Goal: Transaction & Acquisition: Purchase product/service

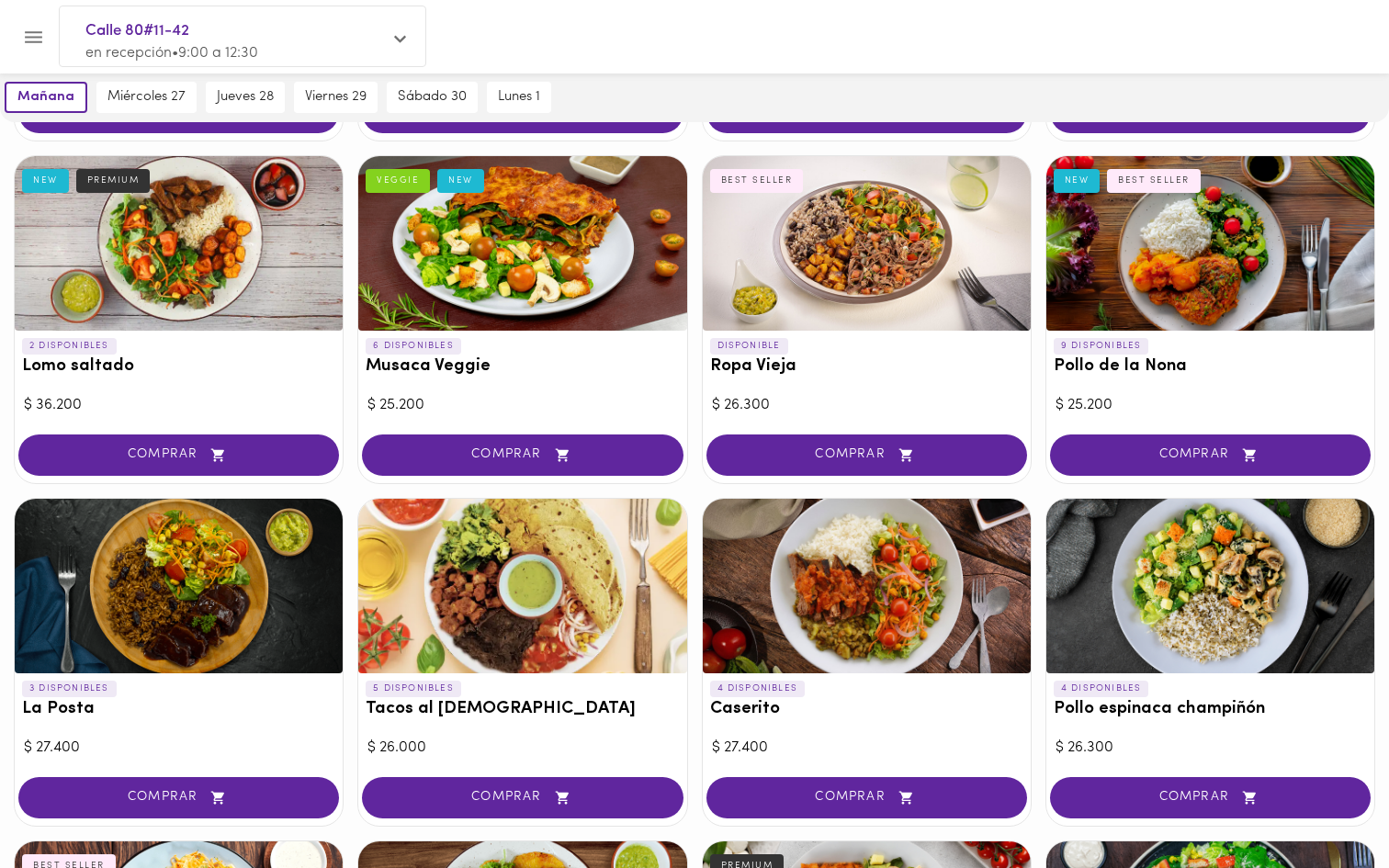
scroll to position [437, 0]
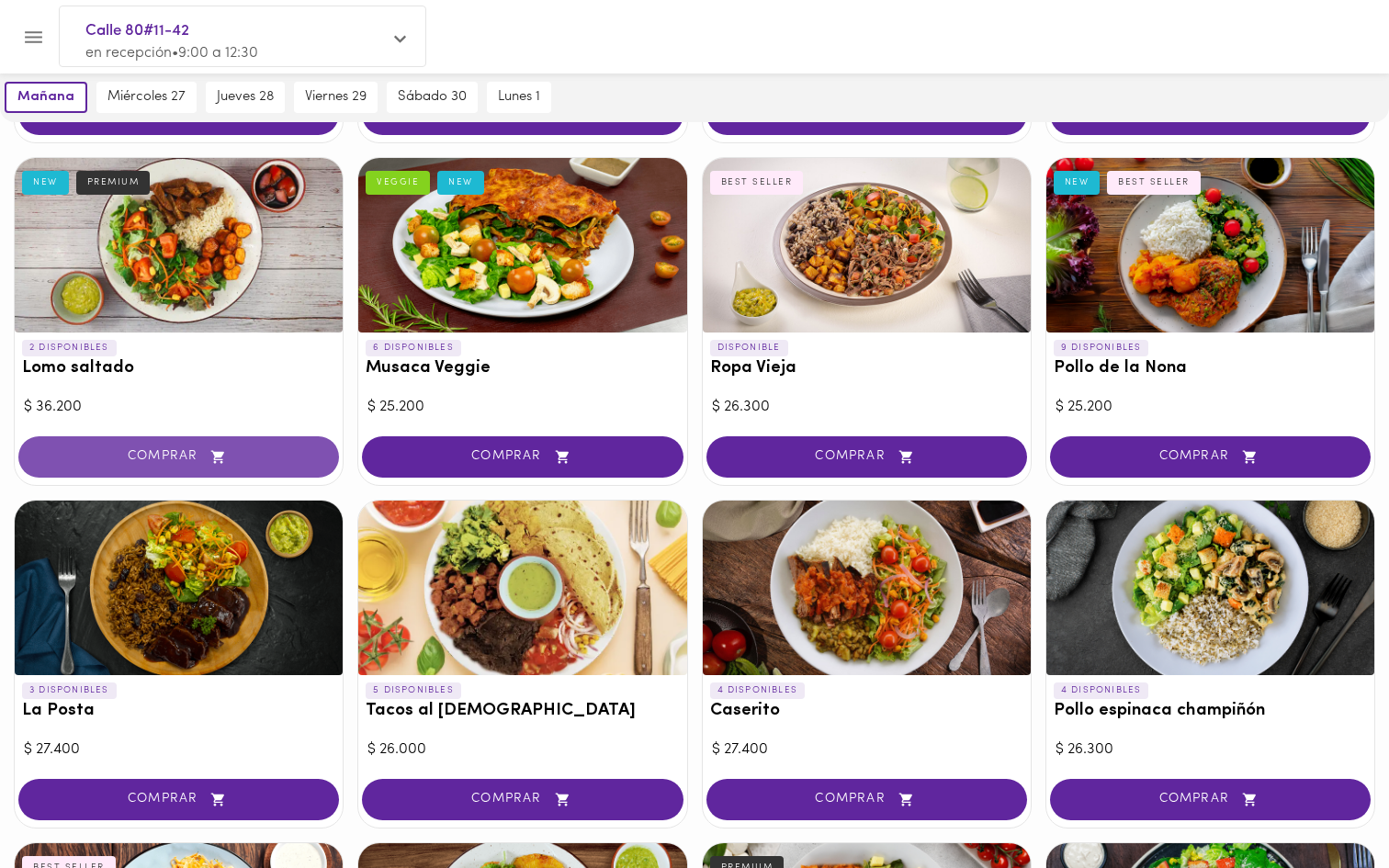
click at [240, 443] on button "COMPRAR" at bounding box center [179, 457] width 320 height 41
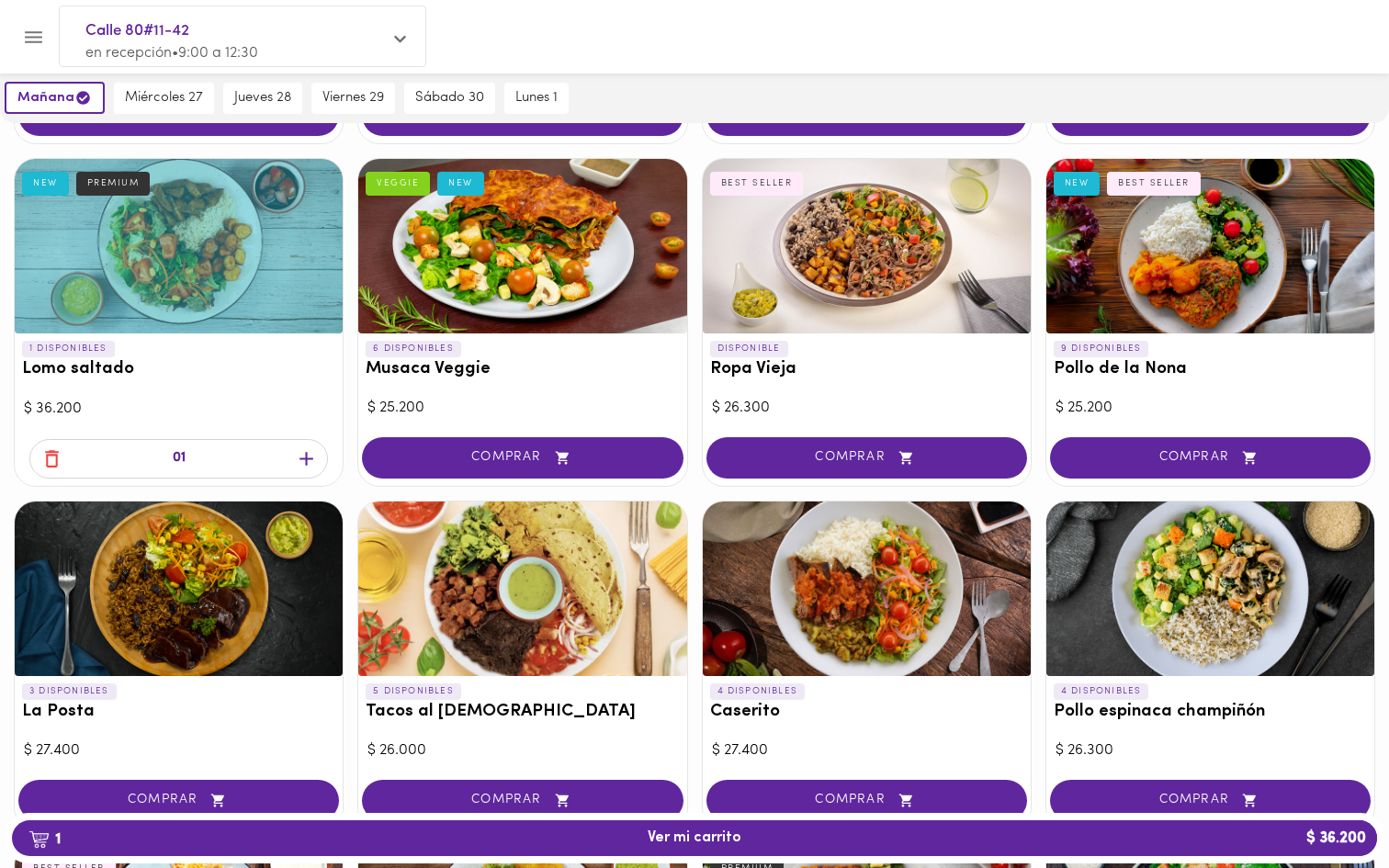
scroll to position [438, 0]
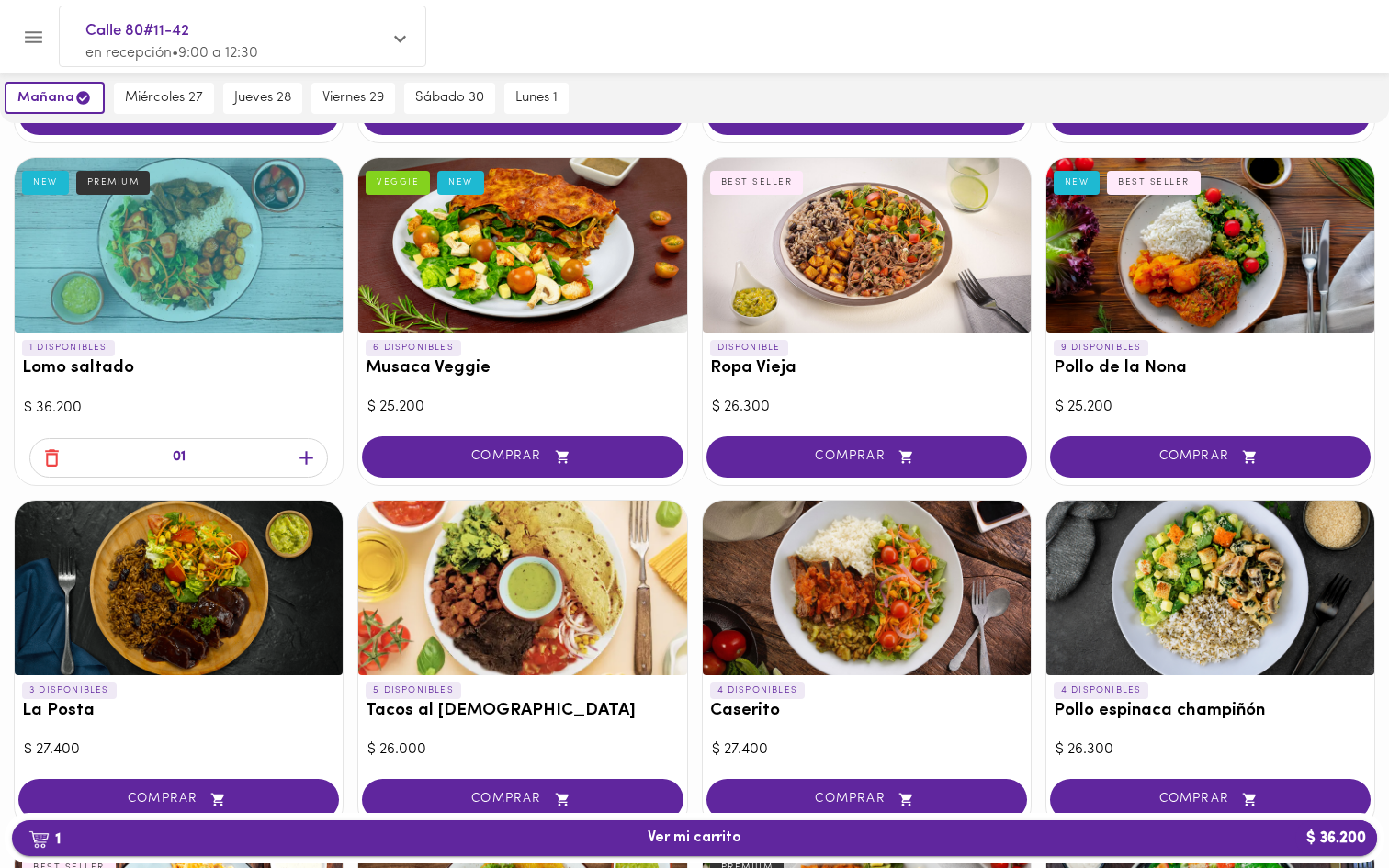
click at [684, 848] on button "1 Ver mi carrito $ 36.200" at bounding box center [694, 839] width 1365 height 35
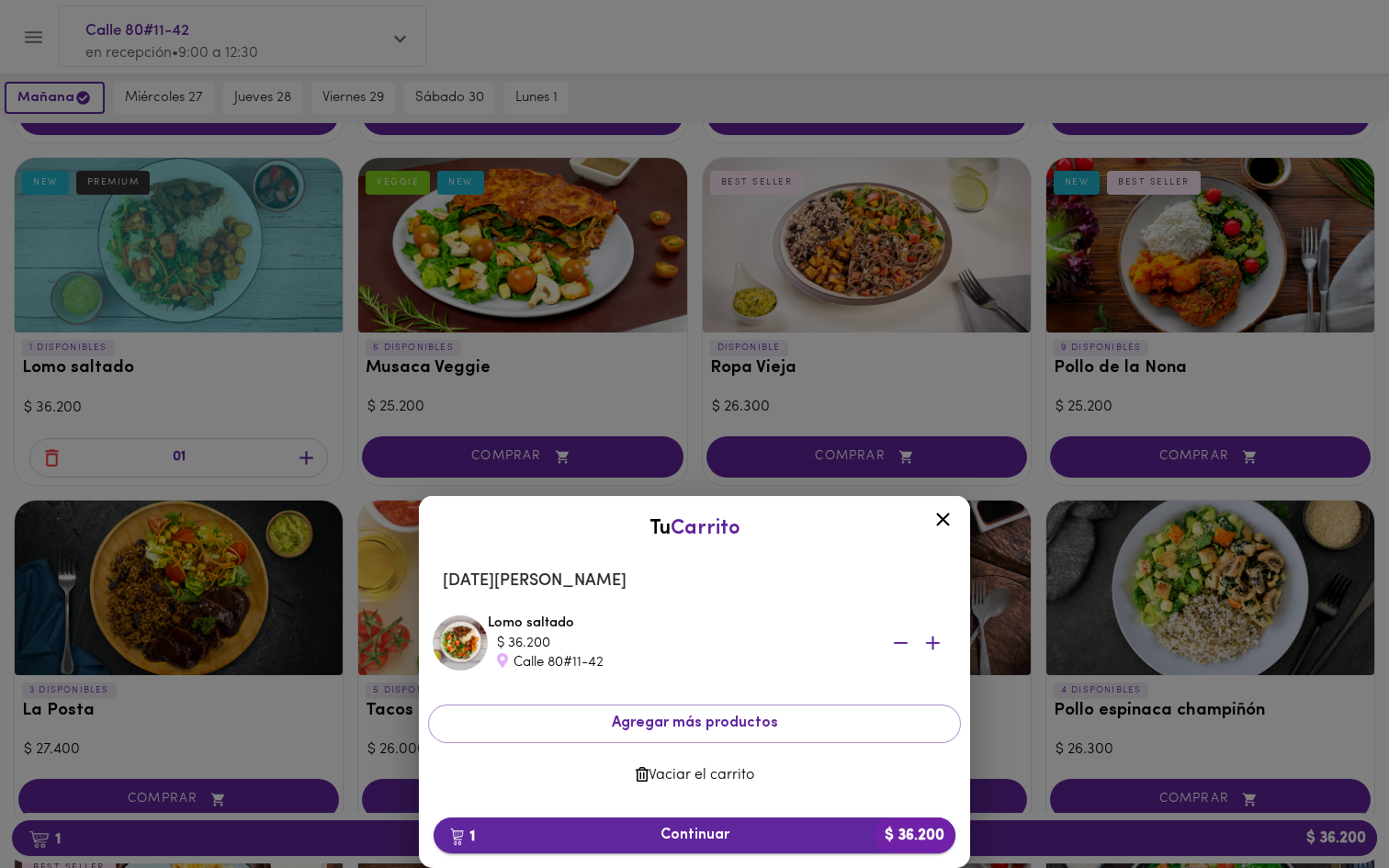
click at [765, 825] on button "1 Continuar $ 36.200" at bounding box center [694, 836] width 522 height 35
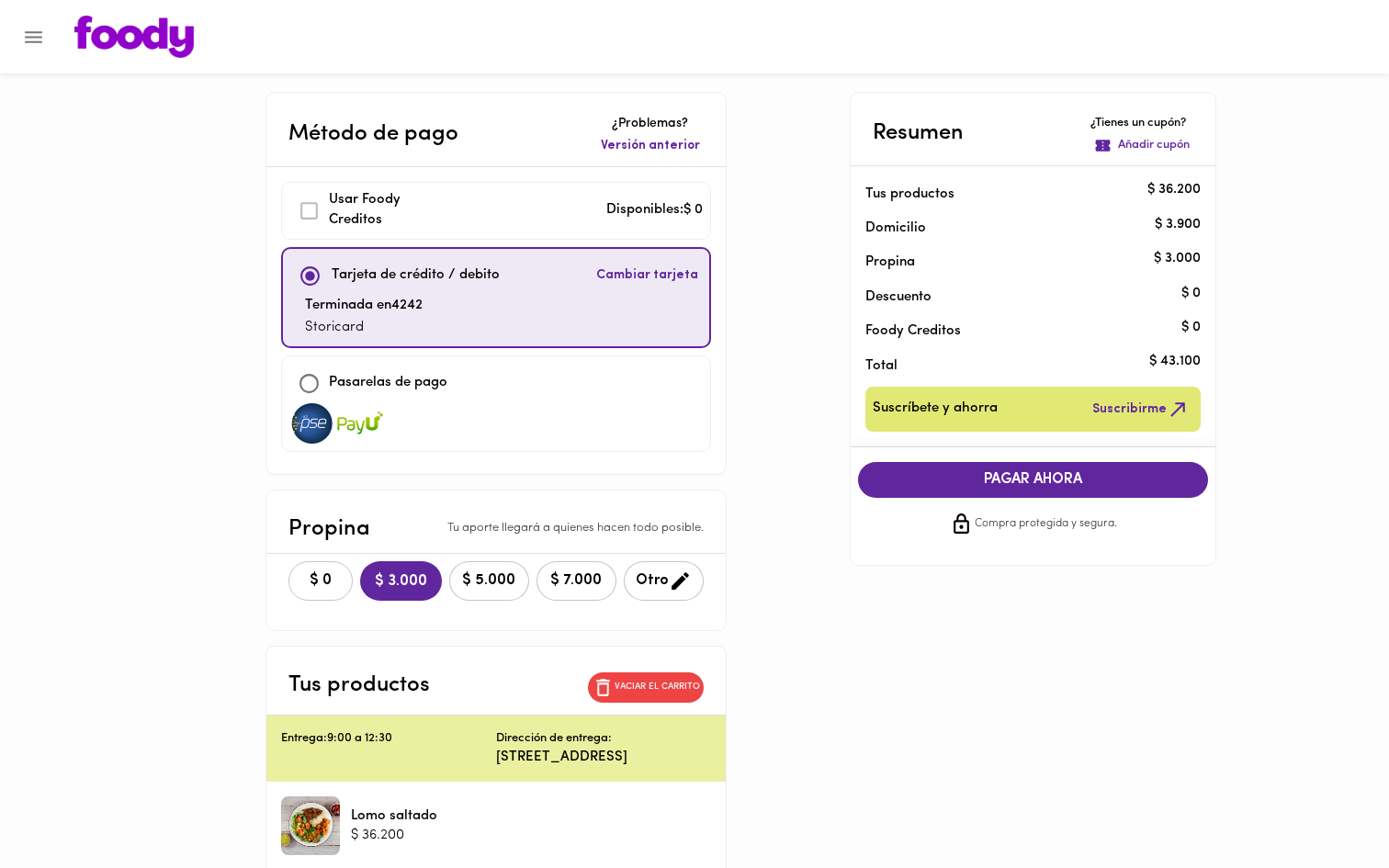
click at [301, 575] on span "$ 0" at bounding box center [320, 581] width 40 height 18
click at [1059, 478] on span "PAGAR AHORA" at bounding box center [1034, 481] width 315 height 18
